Goal: Task Accomplishment & Management: Use online tool/utility

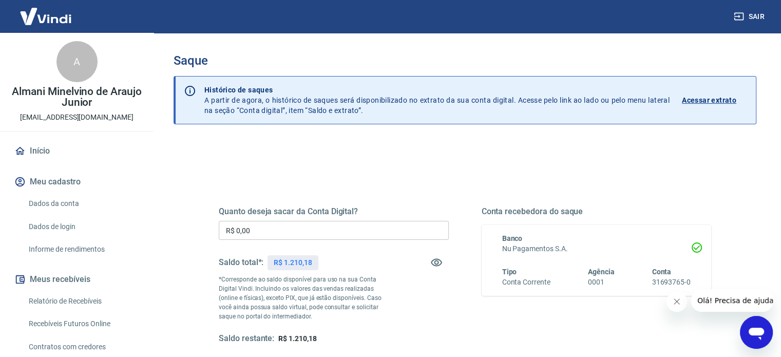
click at [296, 229] on input "R$ 0,00" at bounding box center [334, 230] width 230 height 19
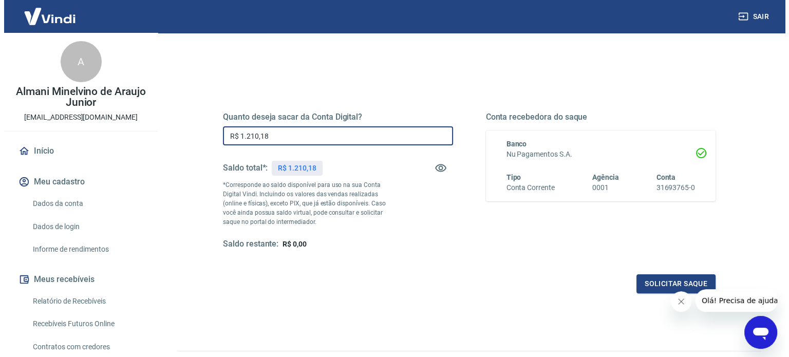
scroll to position [103, 0]
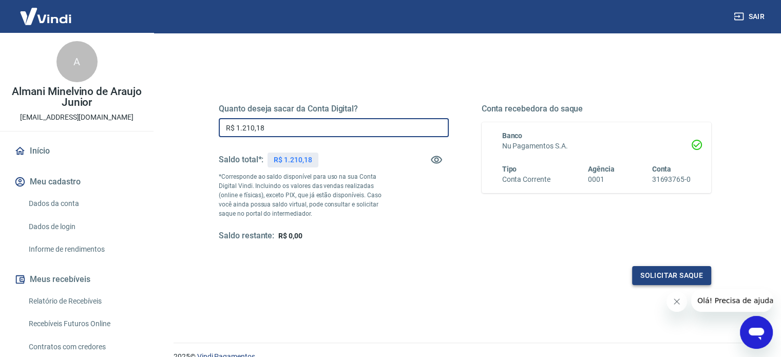
type input "R$ 1.210,18"
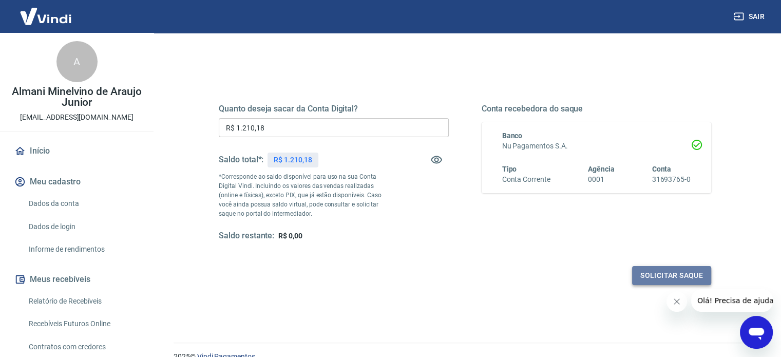
click at [655, 273] on button "Solicitar saque" at bounding box center [671, 275] width 79 height 19
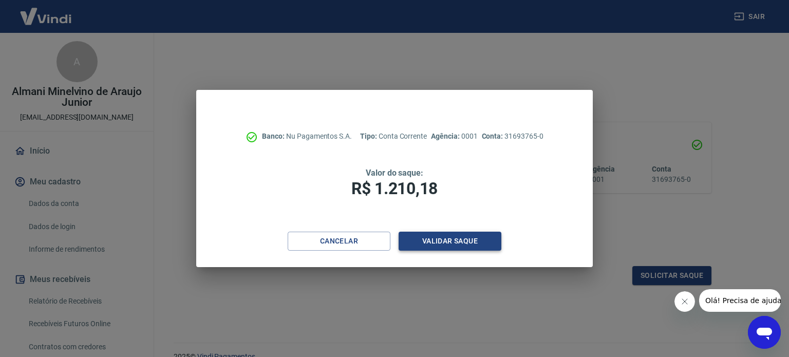
click at [446, 240] on button "Validar saque" at bounding box center [450, 241] width 103 height 19
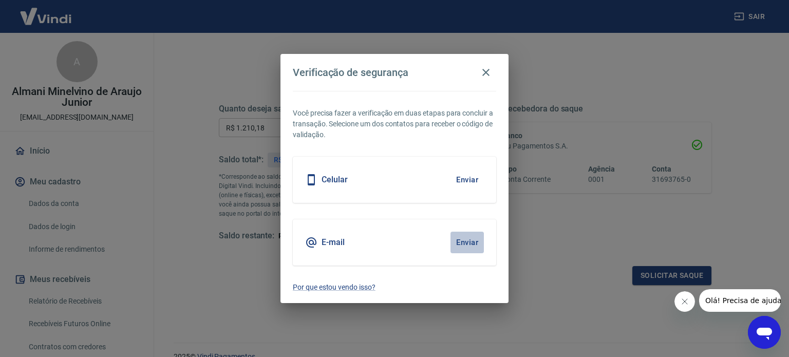
click at [465, 238] on button "Enviar" at bounding box center [466, 243] width 33 height 22
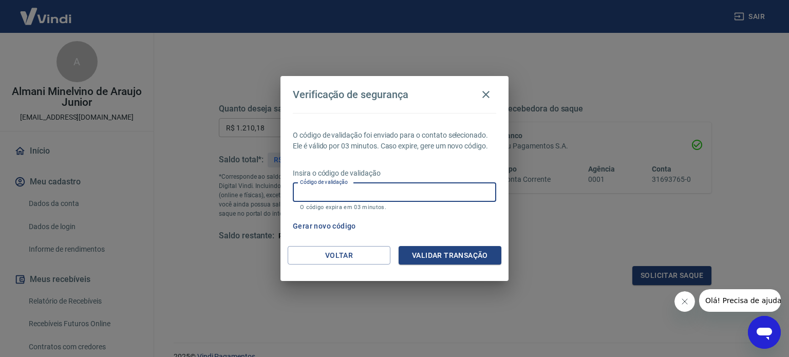
click at [434, 186] on input "Código de validação" at bounding box center [394, 192] width 203 height 19
type input "522545"
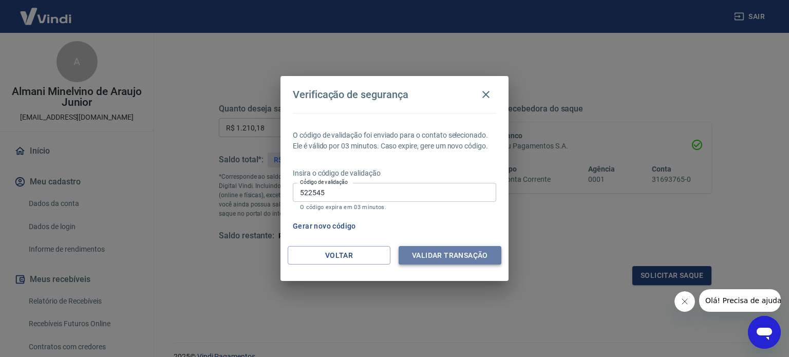
click at [456, 263] on button "Validar transação" at bounding box center [450, 255] width 103 height 19
